Goal: Find specific fact: Find contact information

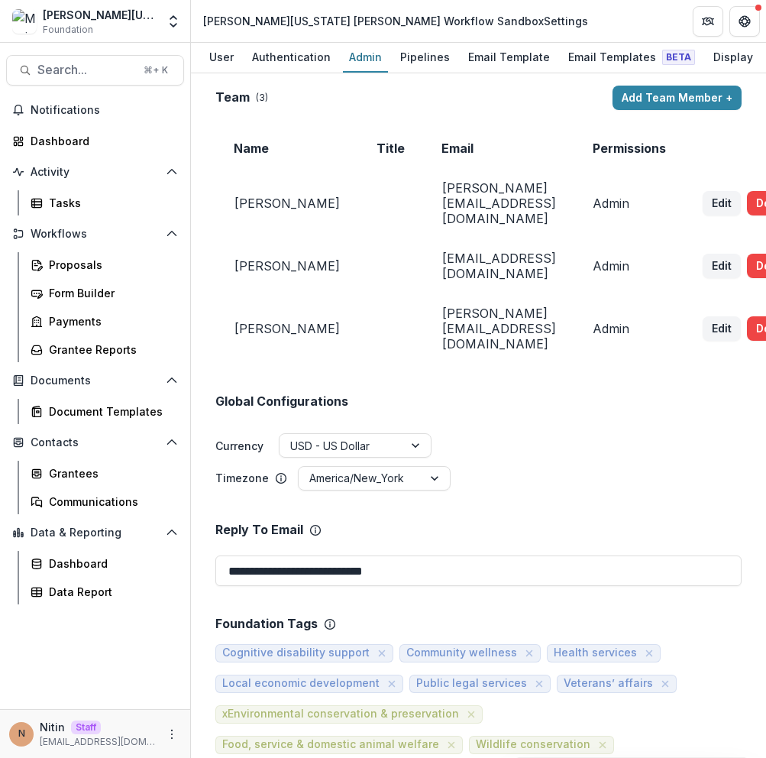
scroll to position [0, 29]
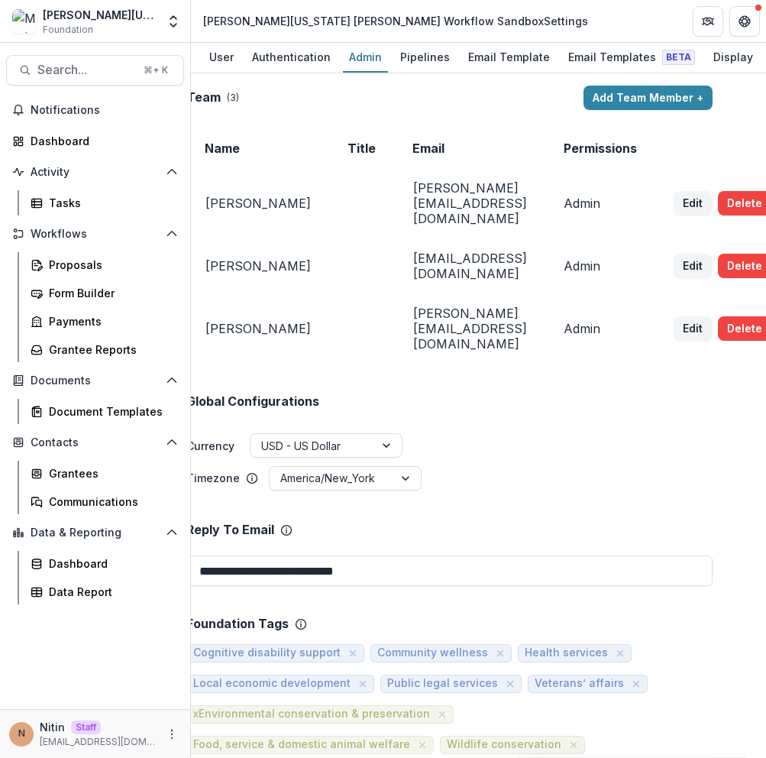
click at [413, 315] on td "[PERSON_NAME][EMAIL_ADDRESS][DOMAIN_NAME]" at bounding box center [469, 328] width 151 height 70
click at [413, 316] on td "[PERSON_NAME][EMAIL_ADDRESS][DOMAIN_NAME]" at bounding box center [469, 328] width 151 height 70
copy td "[PERSON_NAME][EMAIL_ADDRESS][DOMAIN_NAME]"
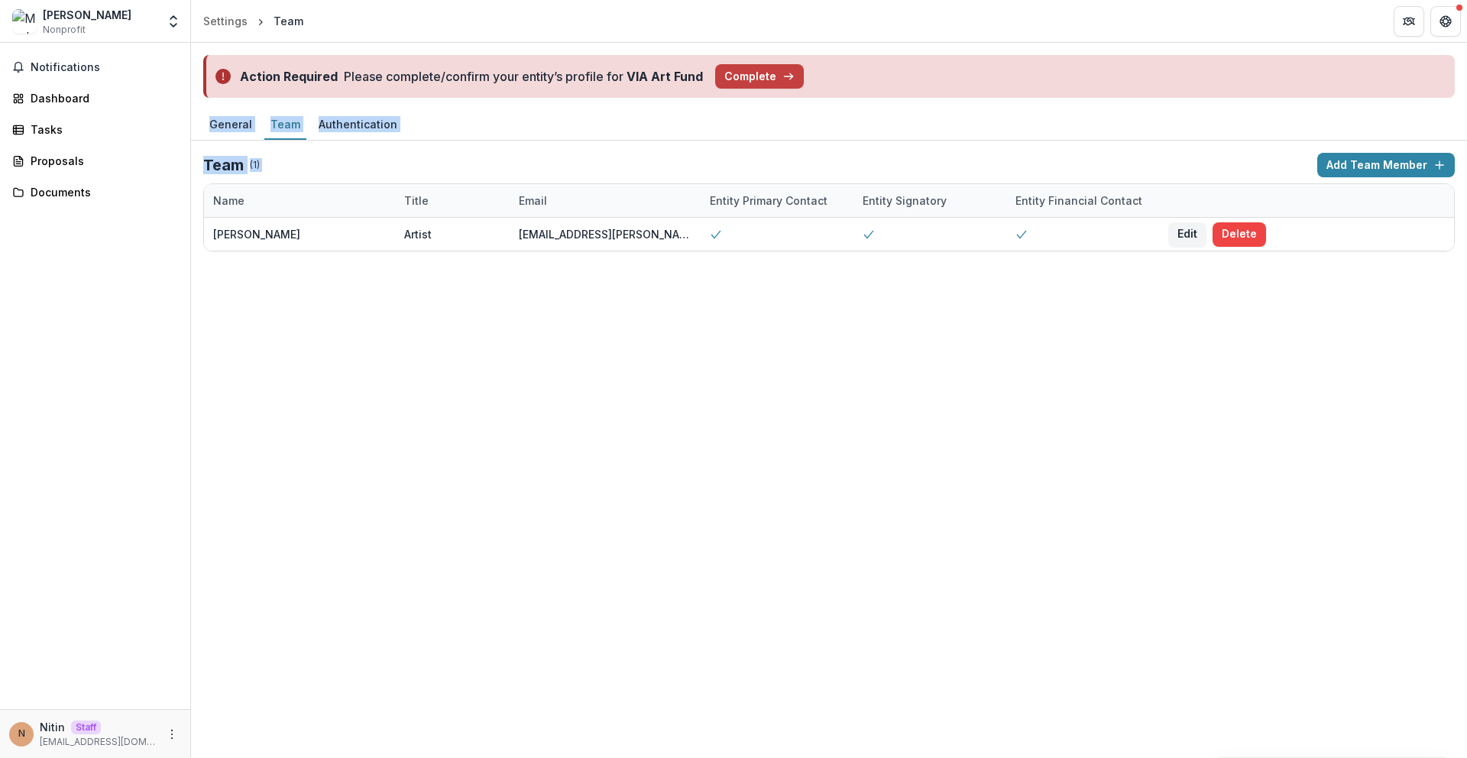
drag, startPoint x: 349, startPoint y: 329, endPoint x: 390, endPoint y: 403, distance: 84.8
click at [390, 403] on div "Action Required Please complete/confirm your entity’s profile for VIA Art Fund …" at bounding box center [829, 400] width 1276 height 715
drag, startPoint x: 390, startPoint y: 400, endPoint x: 377, endPoint y: 350, distance: 52.3
click at [387, 388] on div "Action Required Please complete/confirm your entity’s profile for VIA Art Fund …" at bounding box center [829, 400] width 1276 height 715
